Goal: Go to known website: Go to known website

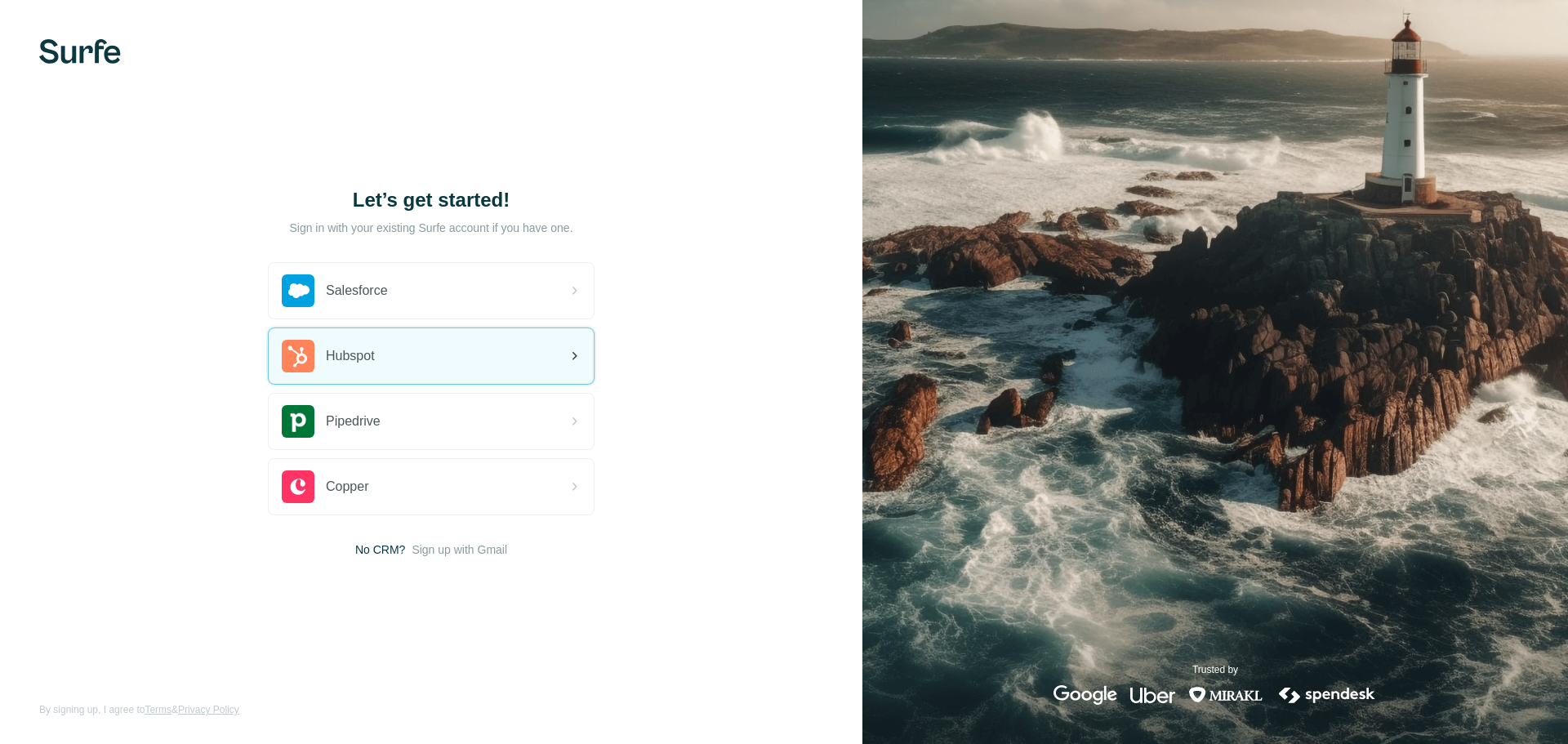
click at [347, 360] on span "Hubspot" at bounding box center [350, 356] width 49 height 19
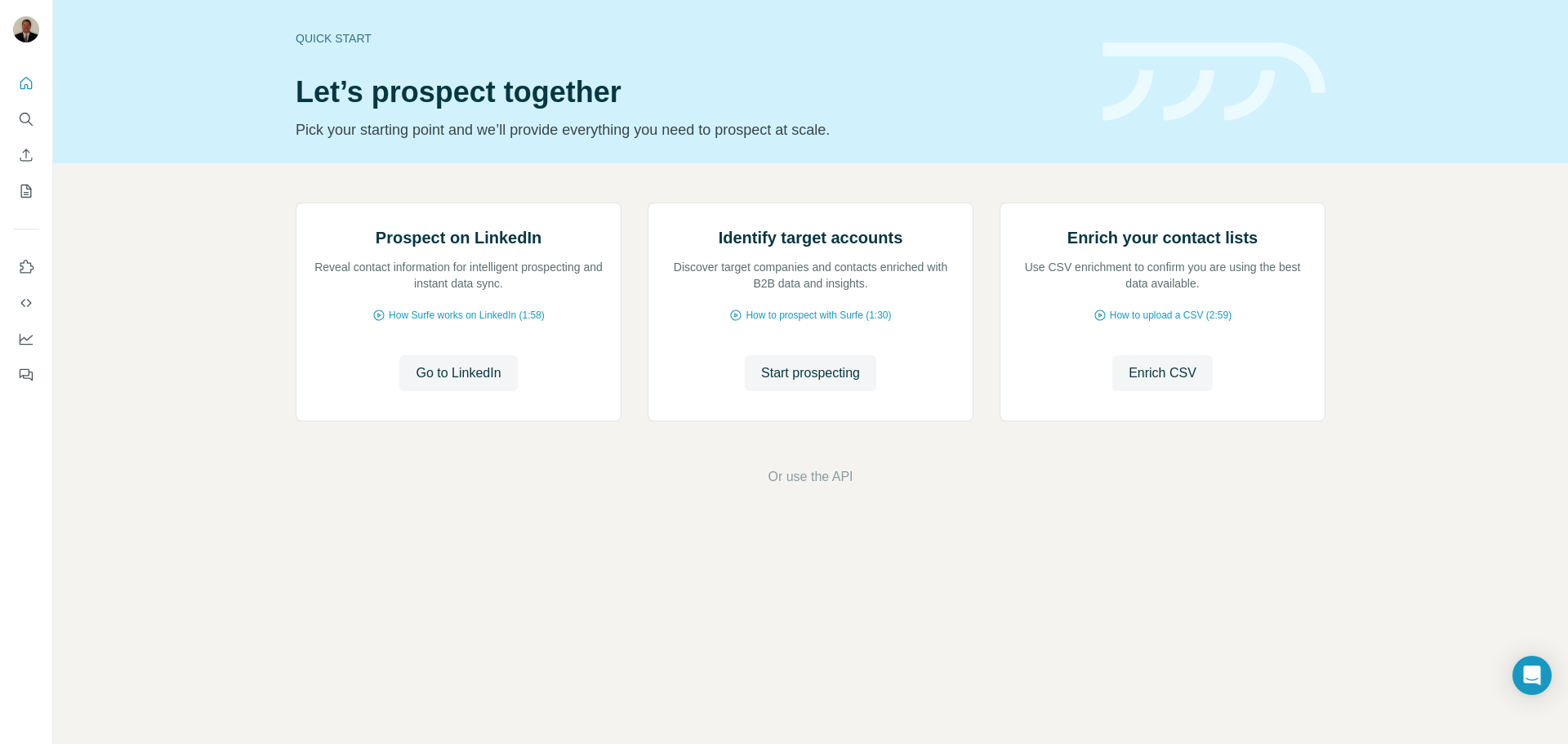
click at [1493, 429] on div "Prospect on LinkedIn Reveal contact information for intelligent prospecting and…" at bounding box center [811, 344] width 1515 height 363
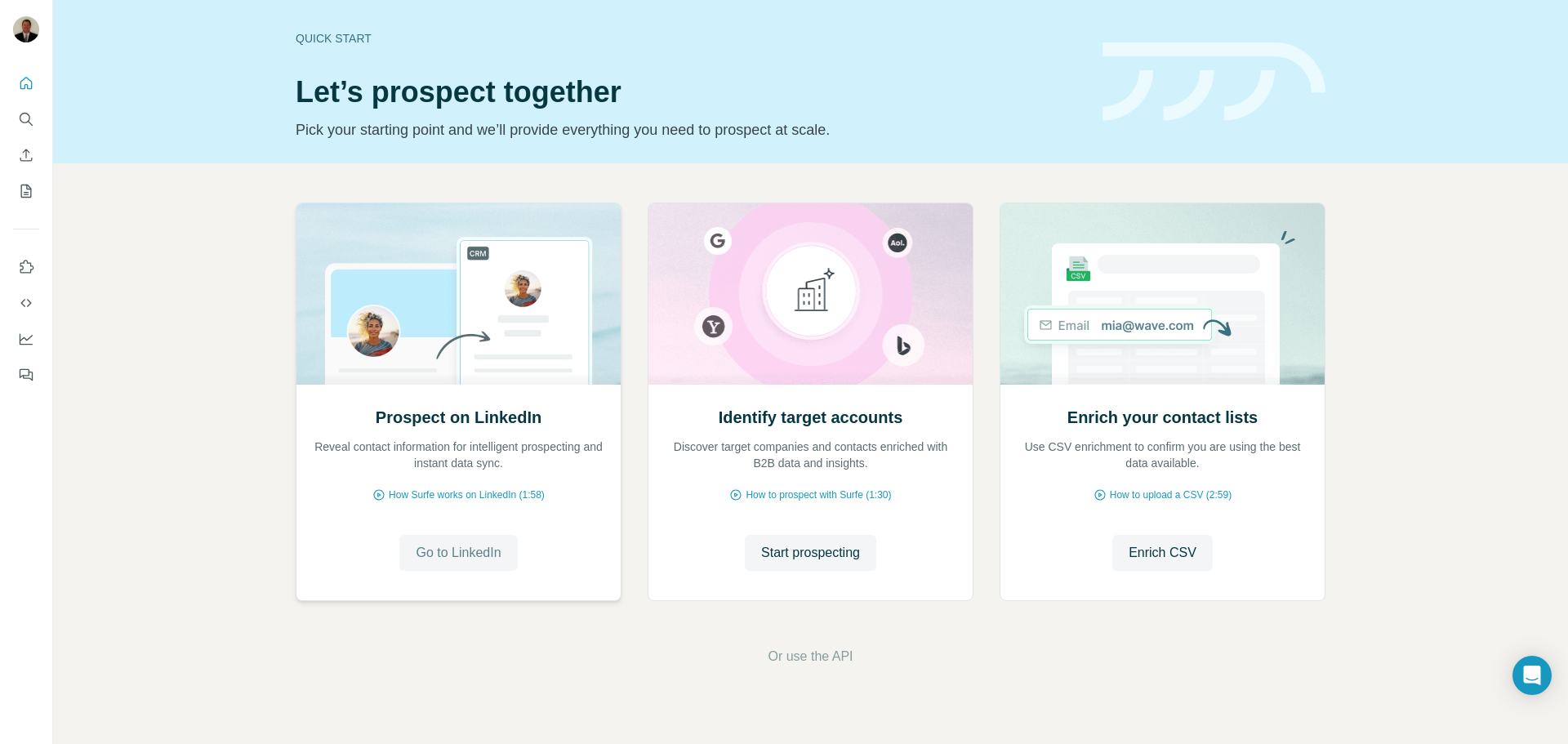
click at [431, 550] on span "Go to LinkedIn" at bounding box center [457, 552] width 85 height 19
